Goal: Transaction & Acquisition: Purchase product/service

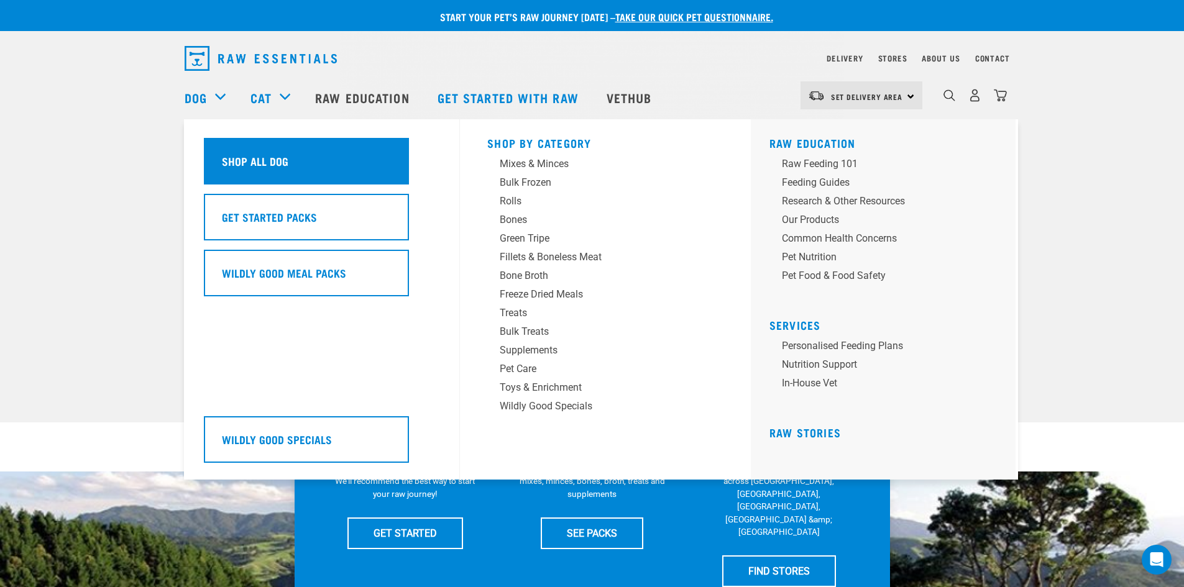
click at [260, 165] on h5 "Shop All Dog" at bounding box center [255, 161] width 67 height 16
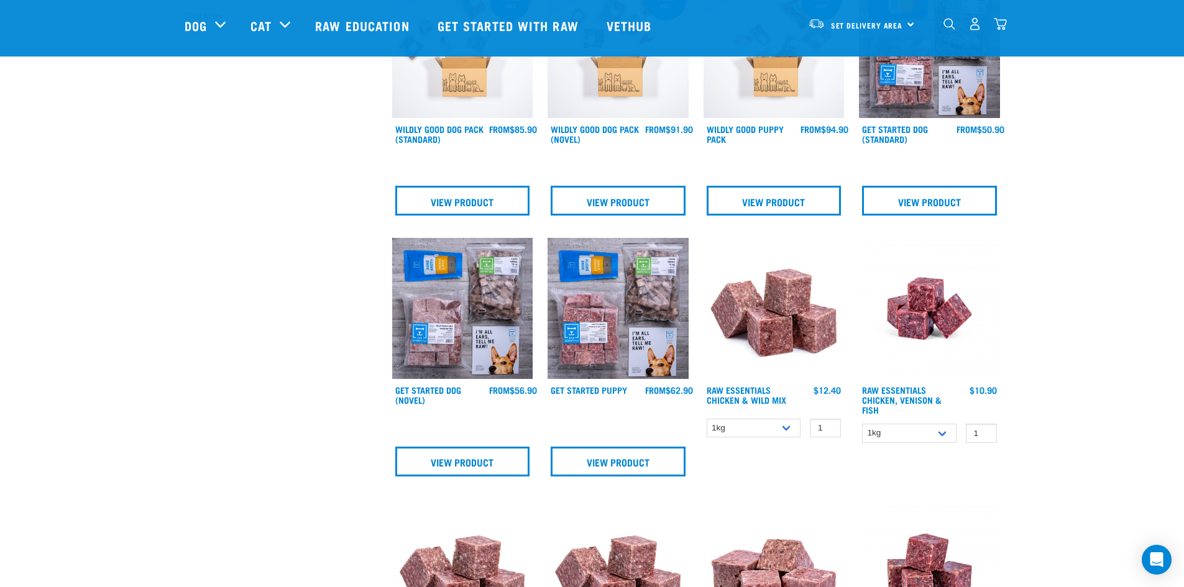
scroll to position [435, 0]
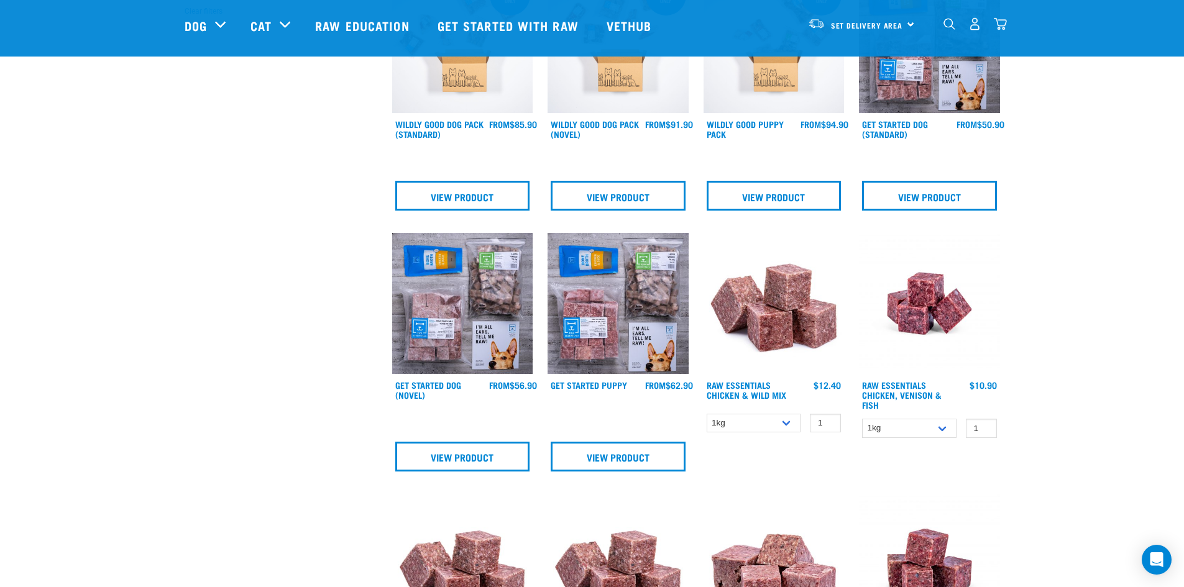
click at [783, 305] on img at bounding box center [774, 303] width 141 height 141
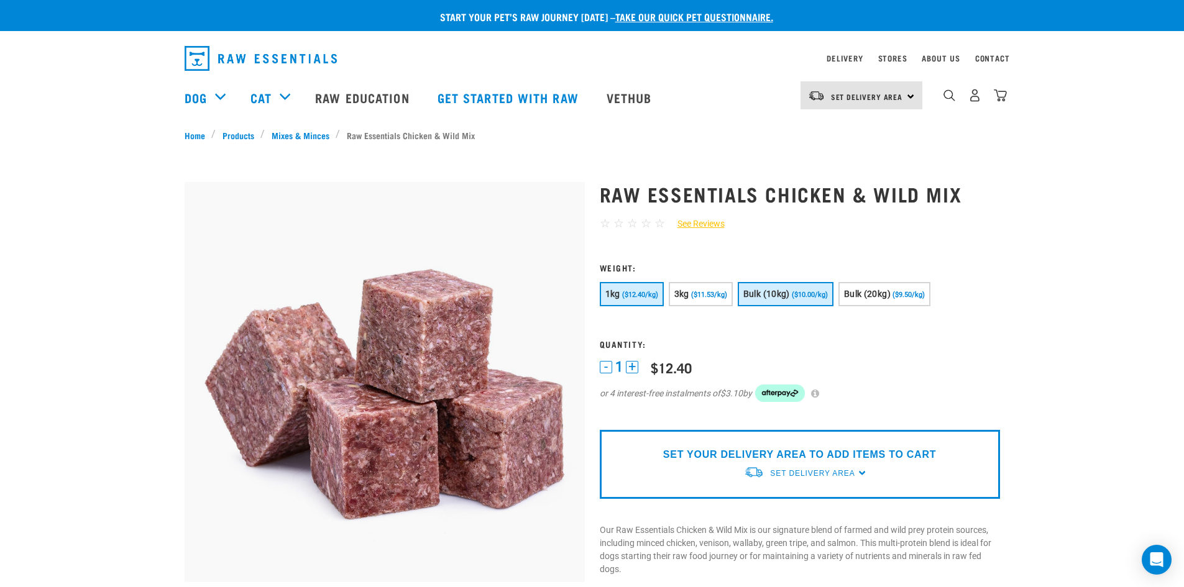
click at [794, 299] on button "Bulk (10kg) ($10.00/kg)" at bounding box center [786, 294] width 96 height 24
